Goal: Transaction & Acquisition: Purchase product/service

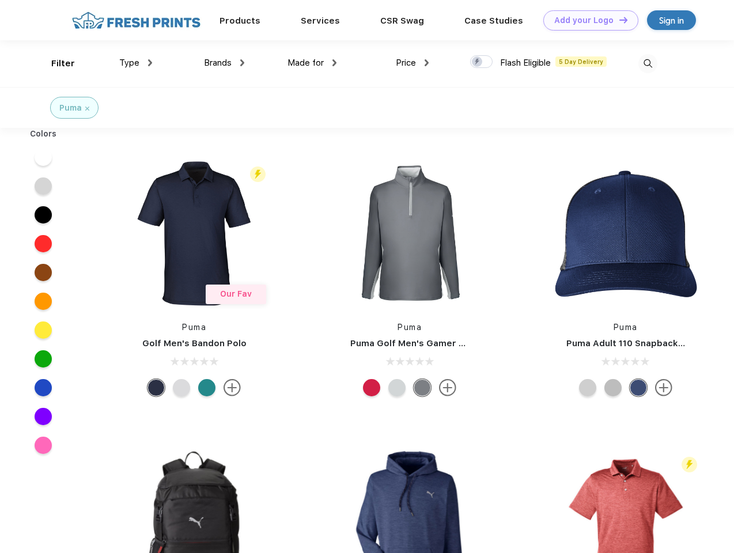
scroll to position [1, 0]
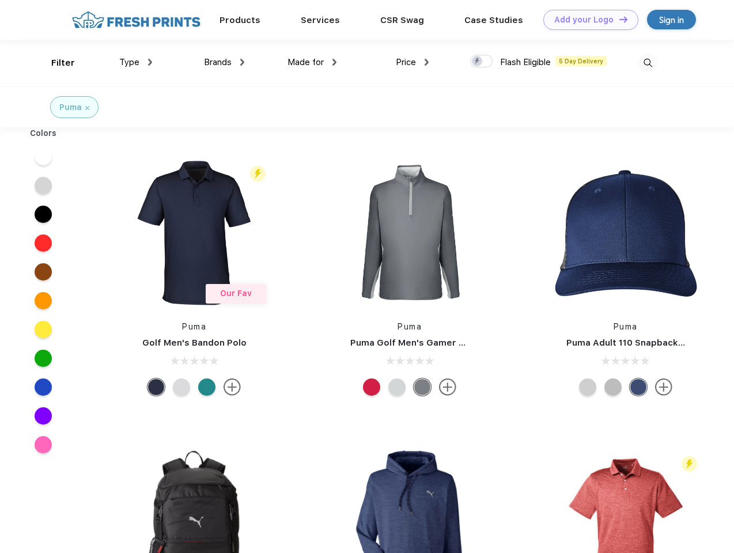
click at [587, 20] on link "Add your Logo Design Tool" at bounding box center [590, 20] width 95 height 20
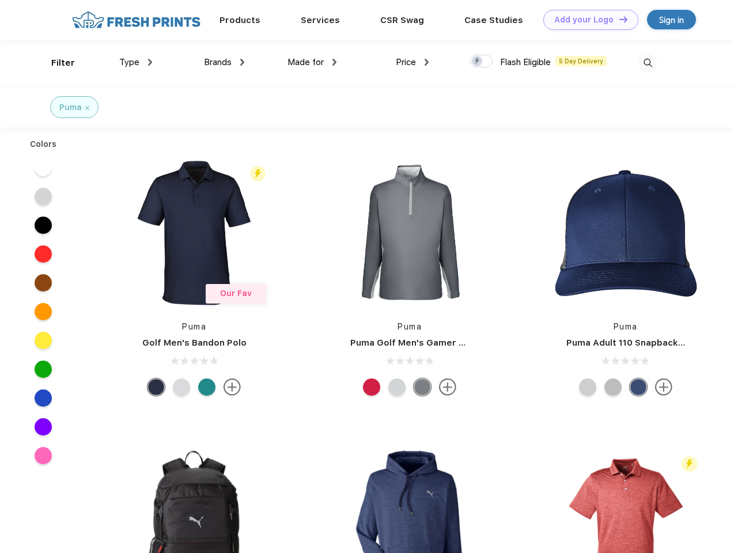
click at [0, 0] on div "Design Tool" at bounding box center [0, 0] width 0 height 0
click at [618, 19] on link "Add your Logo Design Tool" at bounding box center [590, 20] width 95 height 20
click at [55, 63] on div "Filter" at bounding box center [63, 62] width 24 height 13
click at [136, 62] on span "Type" at bounding box center [129, 62] width 20 height 10
click at [224, 62] on span "Brands" at bounding box center [218, 62] width 28 height 10
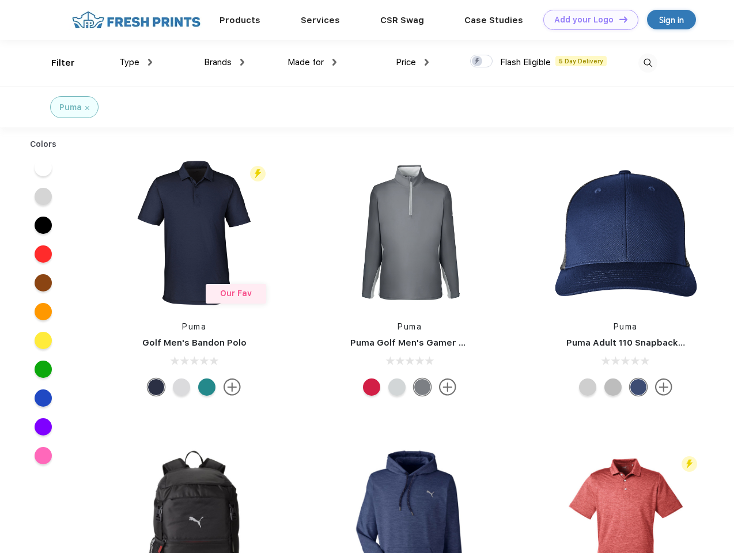
click at [312, 62] on span "Made for" at bounding box center [306, 62] width 36 height 10
click at [413, 62] on span "Price" at bounding box center [406, 62] width 20 height 10
click at [482, 62] on div at bounding box center [481, 61] width 22 height 13
click at [478, 62] on input "checkbox" at bounding box center [473, 57] width 7 height 7
click at [648, 63] on img at bounding box center [647, 63] width 19 height 19
